Goal: Book appointment/travel/reservation

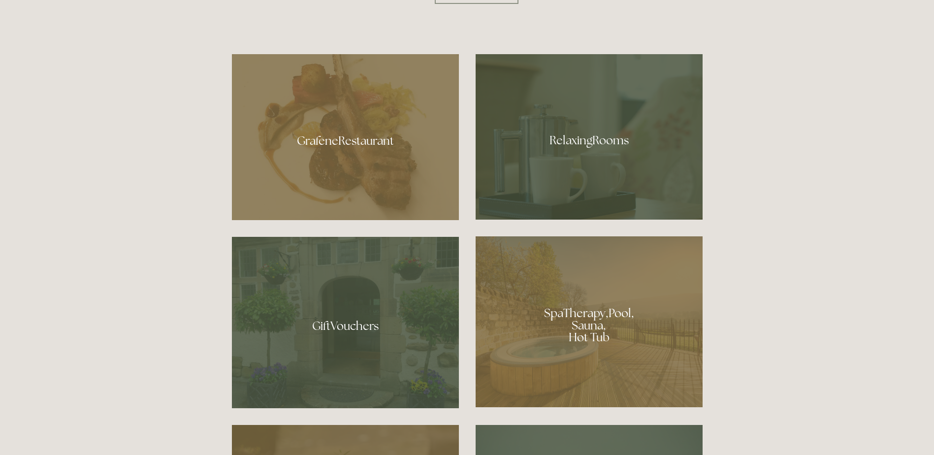
scroll to position [663, 0]
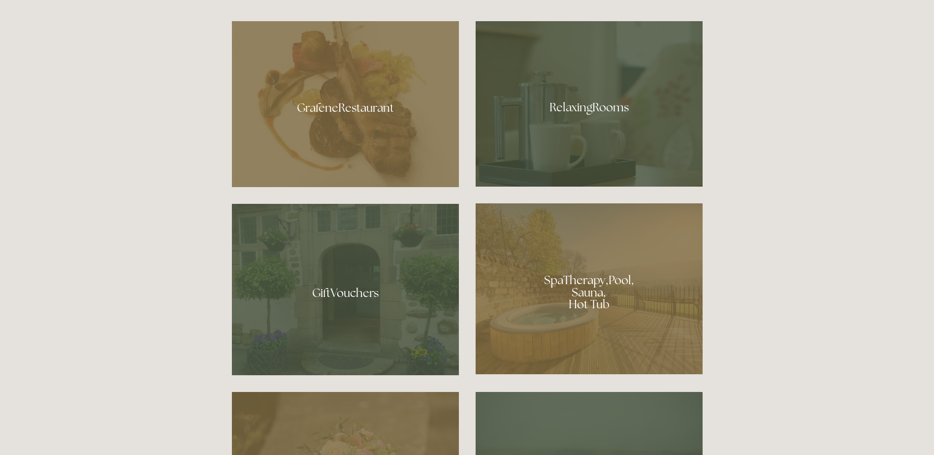
click at [374, 106] on div at bounding box center [345, 104] width 227 height 166
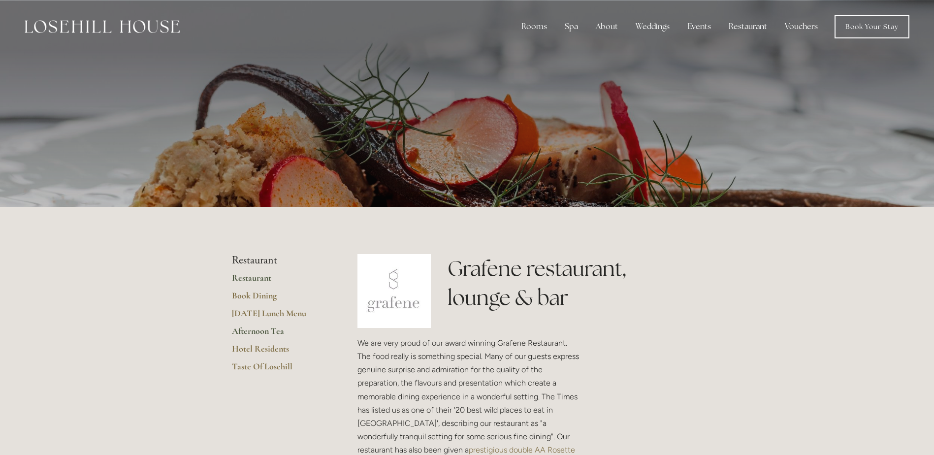
click at [269, 331] on link "Afternoon Tea" at bounding box center [279, 335] width 94 height 18
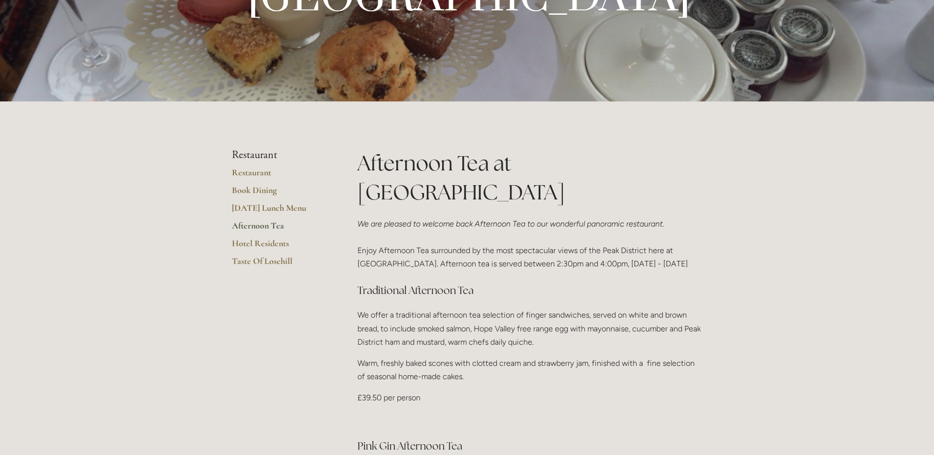
scroll to position [164, 0]
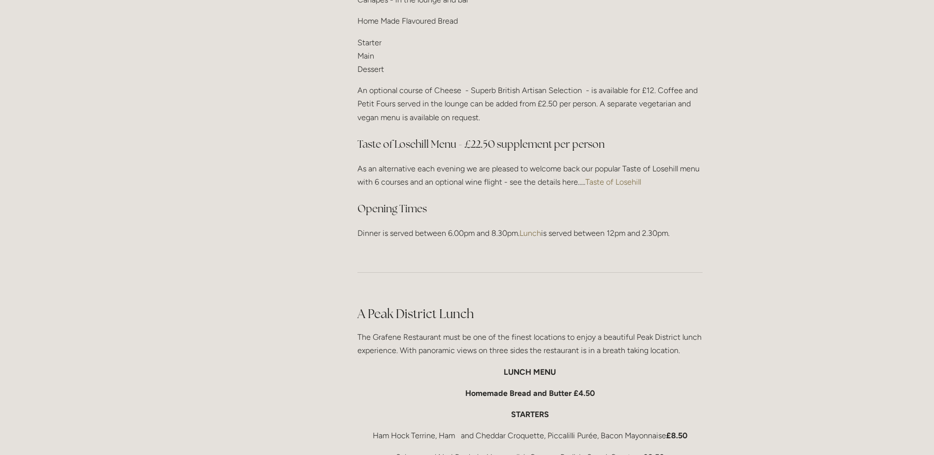
scroll to position [1340, 0]
